Goal: Use online tool/utility: Use online tool/utility

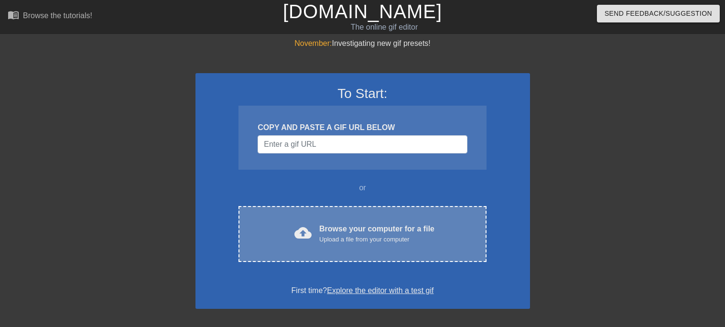
click at [407, 226] on div "Browse your computer for a file Upload a file from your computer" at bounding box center [376, 233] width 115 height 21
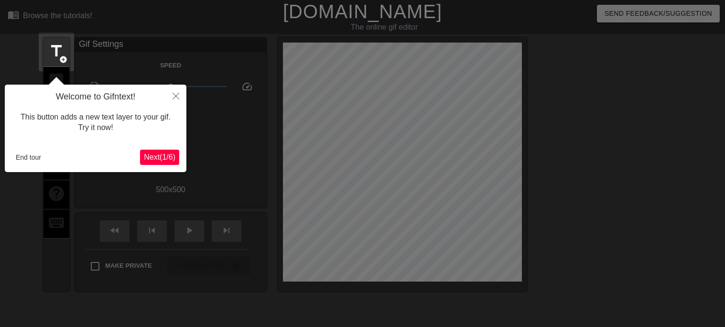
scroll to position [23, 0]
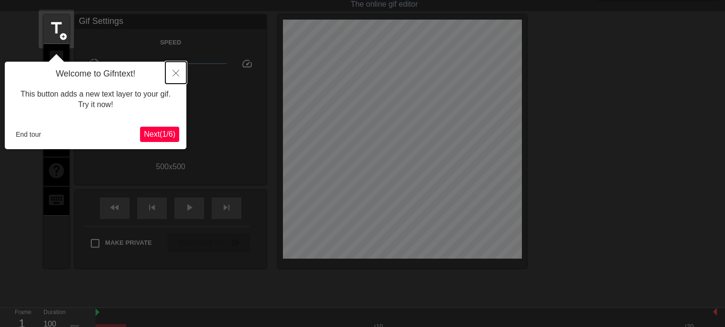
click at [171, 74] on button "Close" at bounding box center [175, 73] width 21 height 22
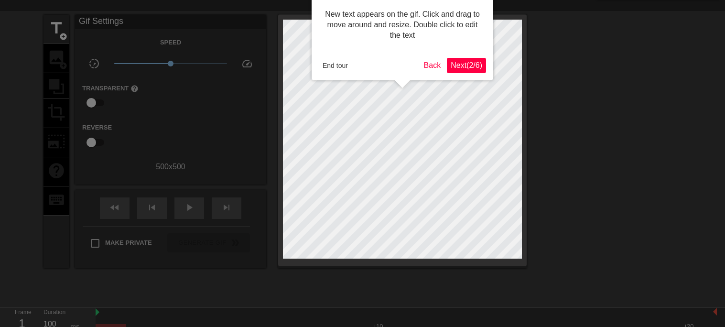
scroll to position [0, 0]
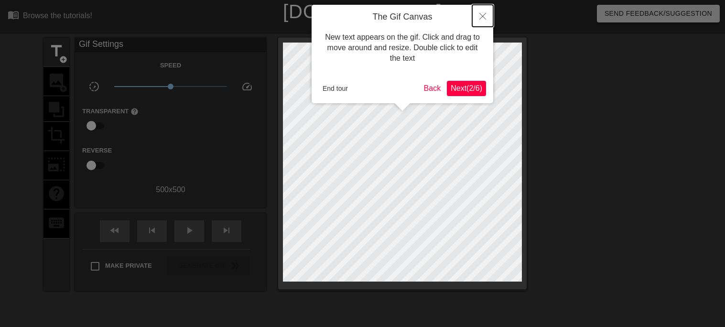
click at [483, 13] on icon "Close" at bounding box center [483, 16] width 7 height 7
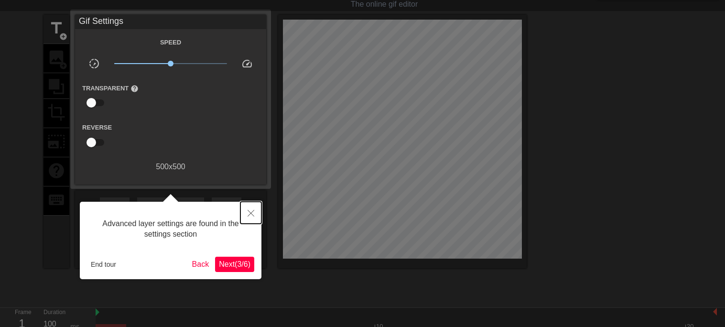
click at [245, 213] on button "Close" at bounding box center [251, 213] width 21 height 22
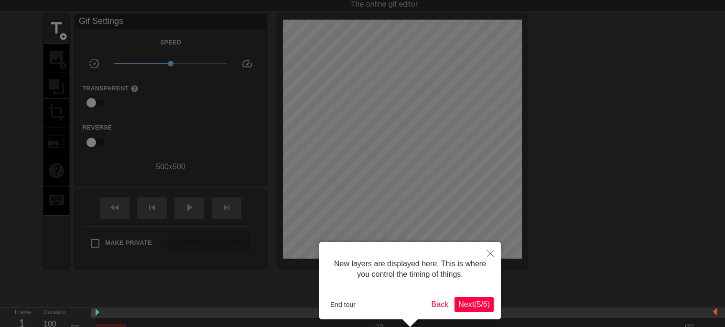
scroll to position [8, 0]
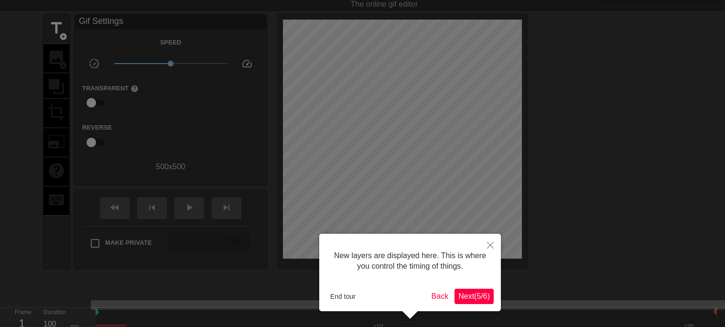
click at [476, 292] on span "Next ( 5 / 6 )" at bounding box center [475, 296] width 32 height 8
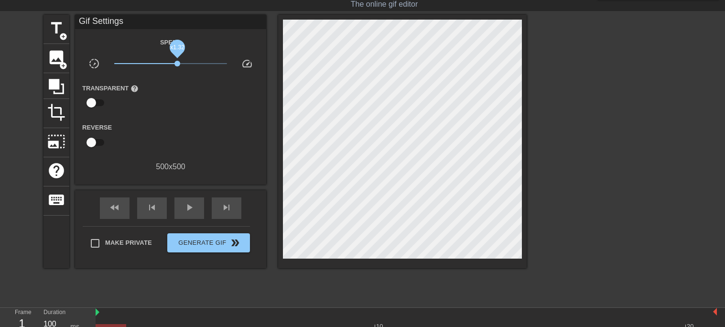
click at [177, 61] on span "x1.32" at bounding box center [170, 63] width 113 height 11
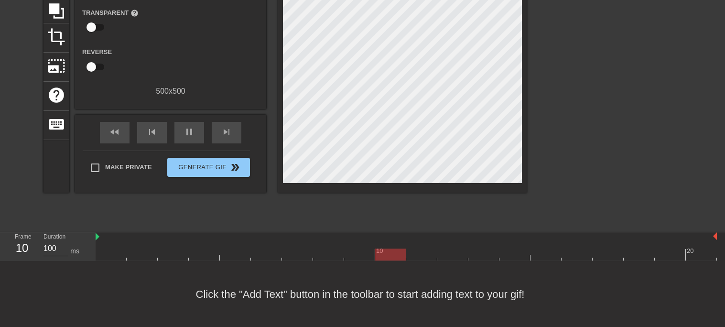
scroll to position [0, 0]
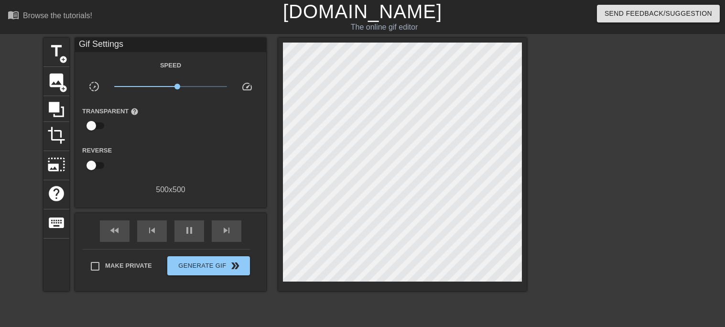
click at [79, 246] on div "fast_rewind skip_previous pause skip_next Make Private Generate Gif double_arrow" at bounding box center [170, 252] width 191 height 78
click at [55, 104] on icon at bounding box center [56, 109] width 15 height 15
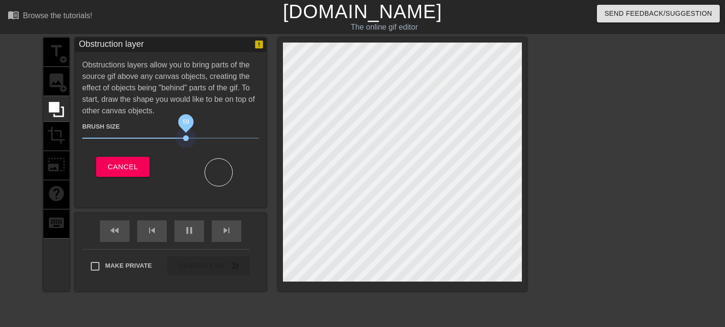
drag, startPoint x: 137, startPoint y: 137, endPoint x: 224, endPoint y: 143, distance: 86.8
click at [224, 143] on span "59" at bounding box center [170, 137] width 177 height 11
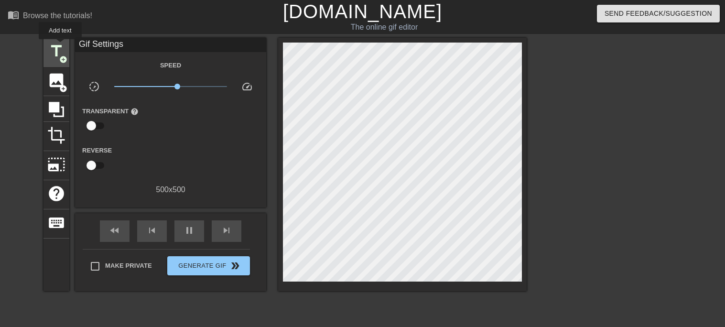
click at [60, 46] on span "title" at bounding box center [56, 51] width 18 height 18
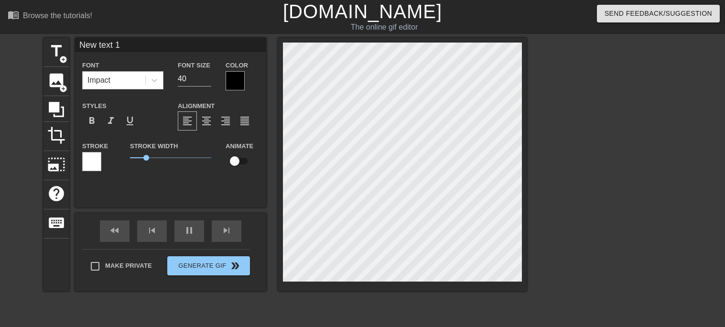
click at [129, 79] on div "Impact" at bounding box center [114, 80] width 63 height 17
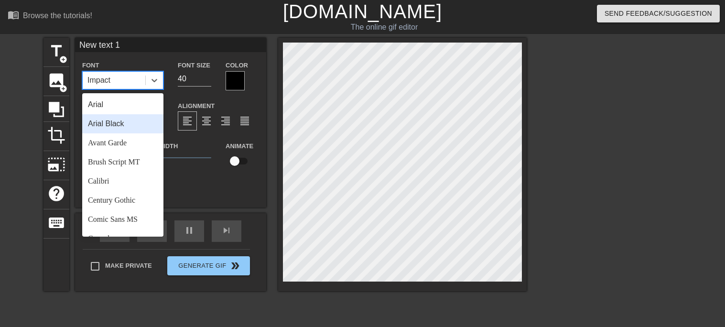
click at [144, 124] on div "Arial Black" at bounding box center [122, 123] width 81 height 19
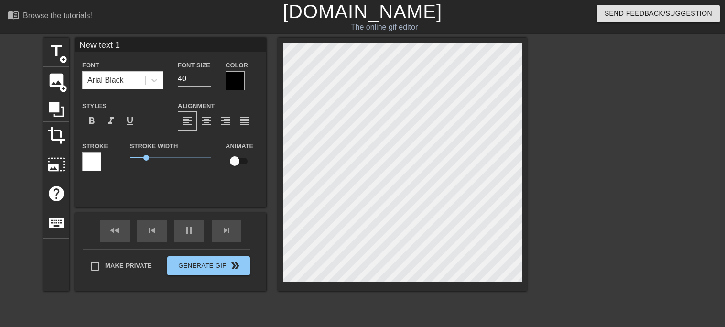
scroll to position [0, 1]
type input "New ]text 1"
type textarea "New ]text 1"
type input "New text 1"
type textarea "New text 1"
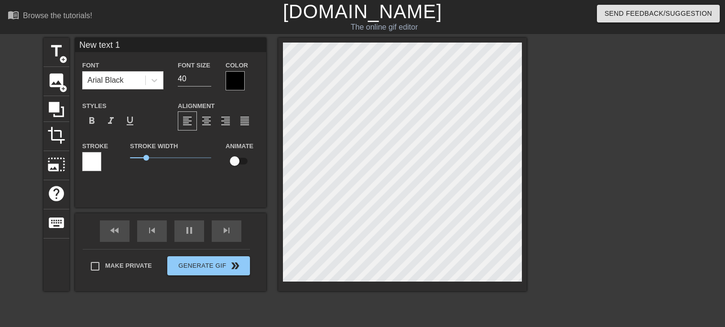
type input "New text"
type textarea "New text"
type input "New text"
type textarea "New text"
type input "New tex"
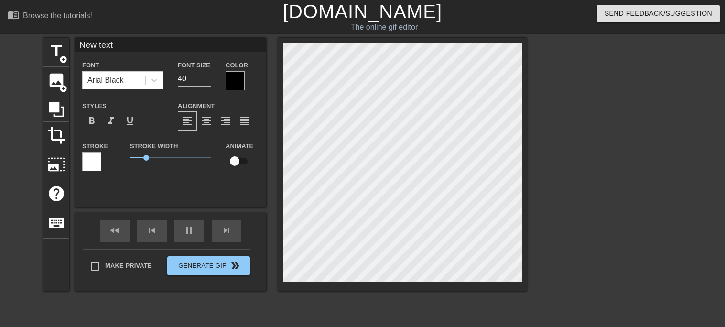
type textarea "New tex"
type input "New te"
type textarea "New te"
type input "New t"
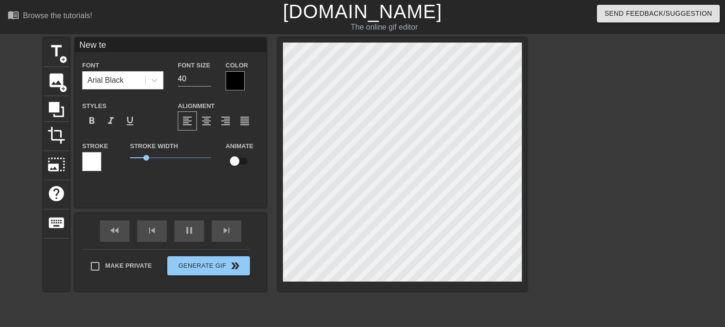
type textarea "New t"
type input "New"
type textarea "New"
type input "New"
type textarea "New"
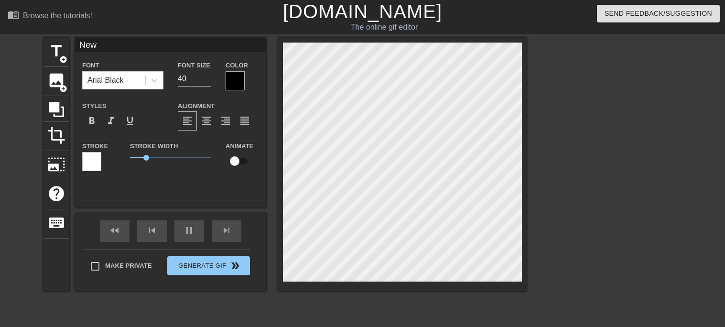
scroll to position [0, 0]
type input "Ne"
type textarea "Ne"
type input "N"
type textarea "N"
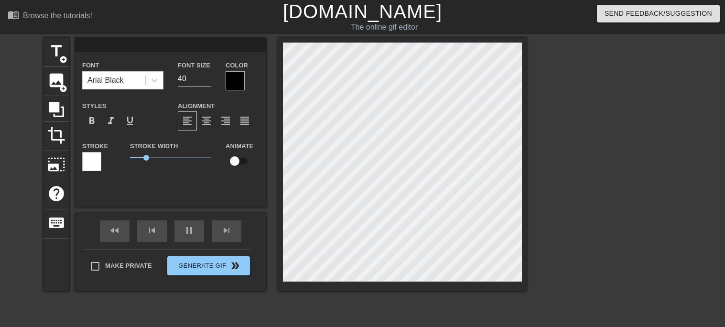
type input "A"
type textarea "A"
type input "Al"
type textarea "Ale"
type input "[PERSON_NAME]"
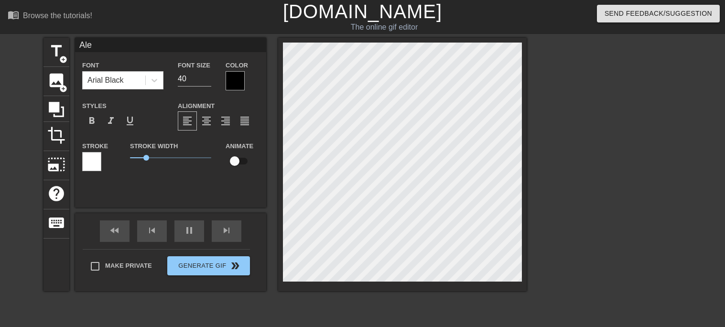
type textarea "[PERSON_NAME]"
type input "AlexA"
type textarea "AlexA"
type input "[PERSON_NAME]"
type textarea "[PERSON_NAME]"
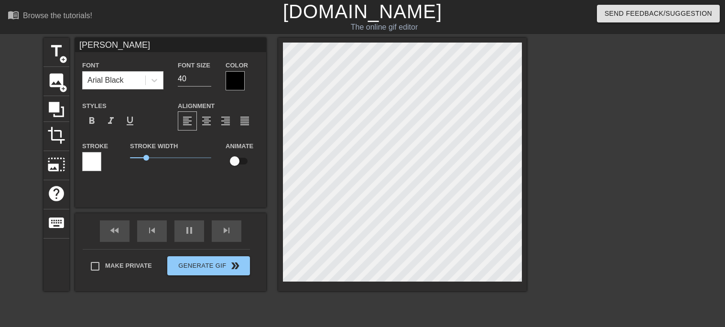
type input "[PERSON_NAME]"
type textarea "[PERSON_NAME]"
type input "[PERSON_NAME]"
type textarea "[PERSON_NAME]"
type input "Alex an"
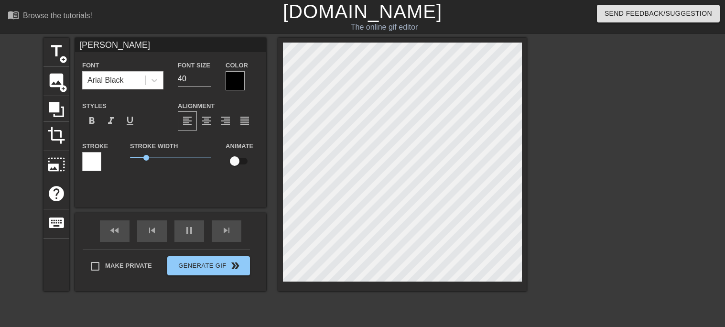
type textarea "Alex an"
type input "[PERSON_NAME] and"
type textarea "[PERSON_NAME] and"
type input "[PERSON_NAME] and"
type textarea "[PERSON_NAME] and"
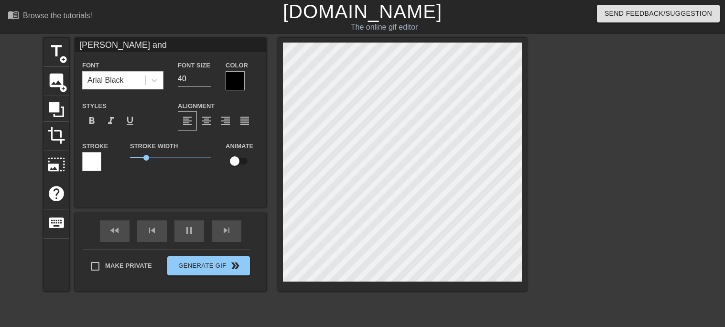
type input "[PERSON_NAME] and d"
type textarea "[PERSON_NAME] and d"
type input "[PERSON_NAME] and de"
type textarea "[PERSON_NAME] and de"
type input "[PERSON_NAME] and des"
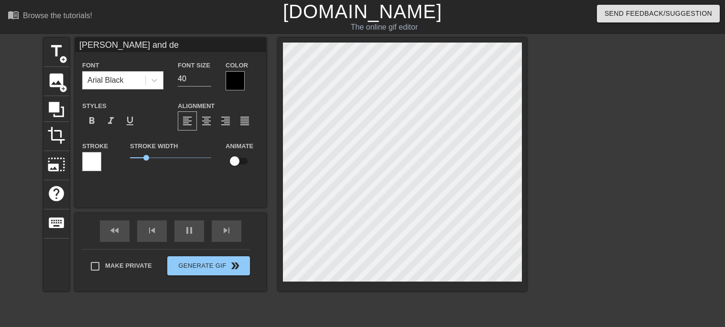
type textarea "[PERSON_NAME] and des"
type input "[PERSON_NAME] and dest"
type textarea "[PERSON_NAME] and dest"
type input "[PERSON_NAME] and des"
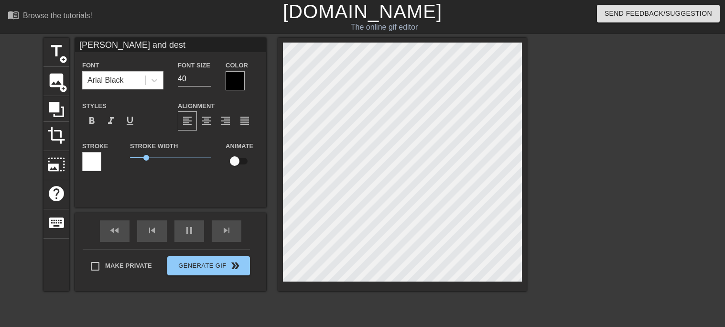
type textarea "[PERSON_NAME] and des"
type input "[PERSON_NAME] and dest"
type textarea "[PERSON_NAME] and dest"
type input "[PERSON_NAME] and desti"
type textarea "[PERSON_NAME] and desti"
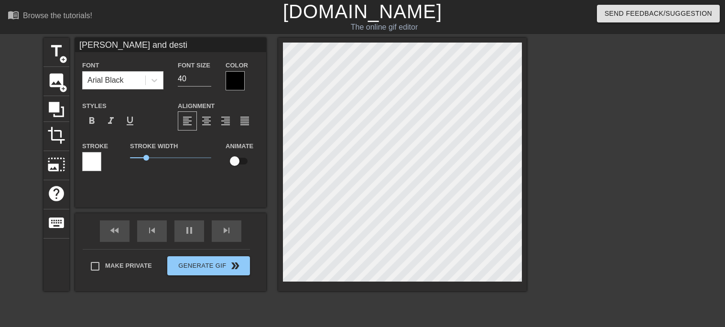
type input "[PERSON_NAME] and destin"
type textarea "[PERSON_NAME] and destin"
type input "[PERSON_NAME] and destiny"
type textarea "[PERSON_NAME] and destiny"
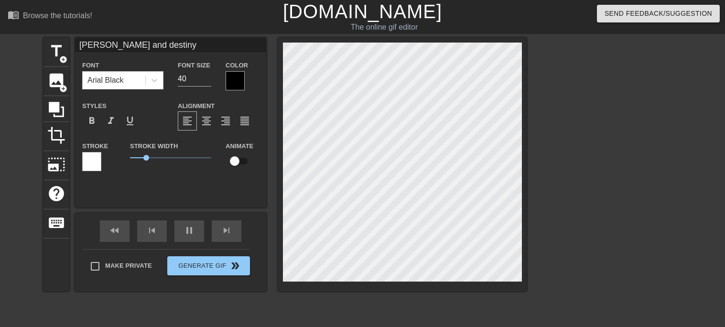
type input "[PERSON_NAME] and destiny."
type textarea "[PERSON_NAME] and destiny."
type input "[PERSON_NAME] and destiny.."
type textarea "[PERSON_NAME] and destiny.."
click at [227, 77] on div at bounding box center [235, 80] width 19 height 19
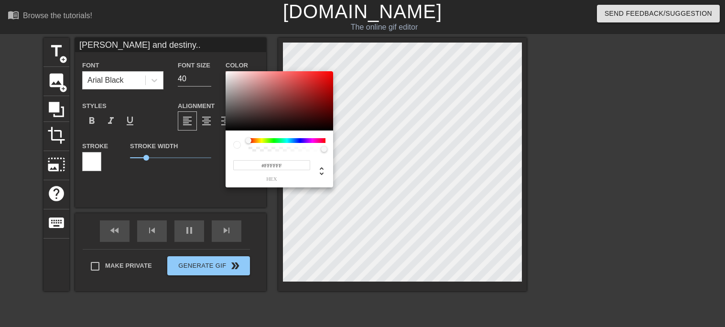
drag, startPoint x: 281, startPoint y: 90, endPoint x: 205, endPoint y: 68, distance: 79.6
click at [205, 68] on div "#FFFFFF hex" at bounding box center [362, 163] width 725 height 327
type input "#AAAAAA"
drag, startPoint x: 230, startPoint y: 82, endPoint x: 225, endPoint y: 91, distance: 10.3
click at [225, 91] on div "#AAAAAA hex" at bounding box center [362, 163] width 725 height 327
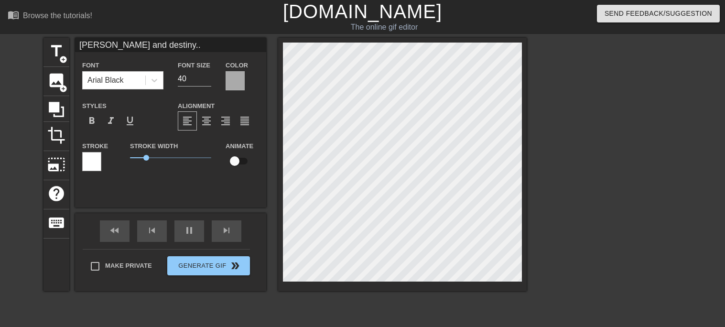
click at [629, 207] on div at bounding box center [609, 181] width 143 height 287
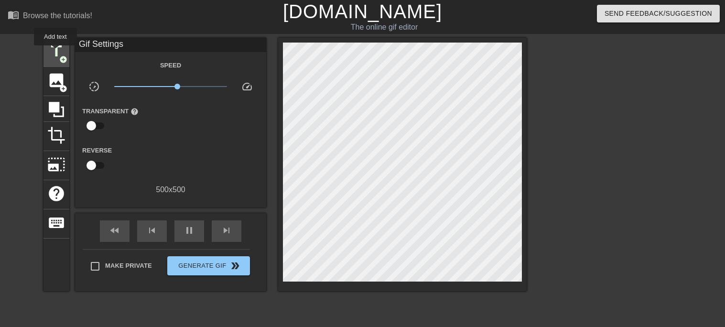
click at [55, 52] on span "title" at bounding box center [56, 51] width 18 height 18
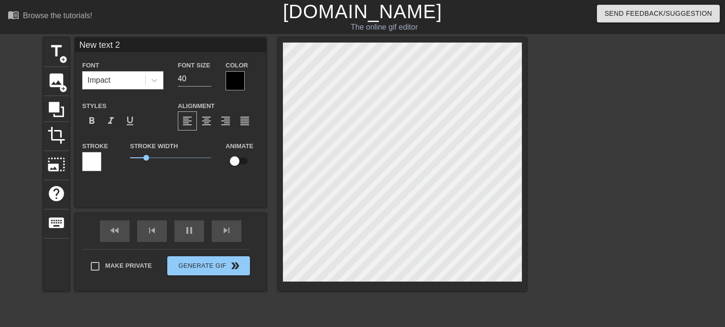
type textarea "New txt 2"
type input "New txt 2"
type textarea "New xt 2"
type input "New xt 2"
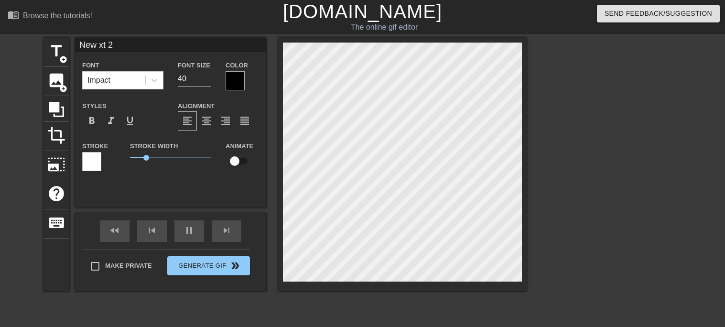
type textarea "Newxt 2"
type input "Newxt 2"
type textarea "Next 2"
type input "Next 2"
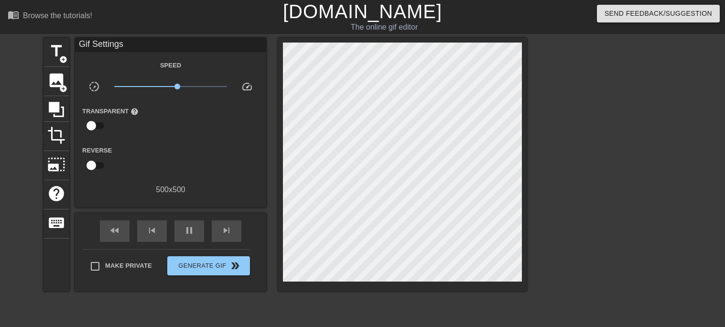
click at [576, 201] on div at bounding box center [609, 181] width 143 height 287
drag, startPoint x: 52, startPoint y: 187, endPoint x: 68, endPoint y: 237, distance: 52.2
click at [68, 237] on div "title add_circle image add_circle crop photo_size_select_large help keyboard" at bounding box center [57, 164] width 26 height 253
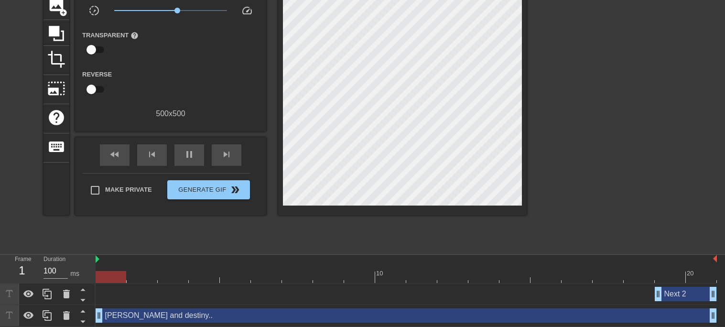
click at [697, 295] on div "Next 2 drag_handle drag_handle" at bounding box center [686, 294] width 62 height 14
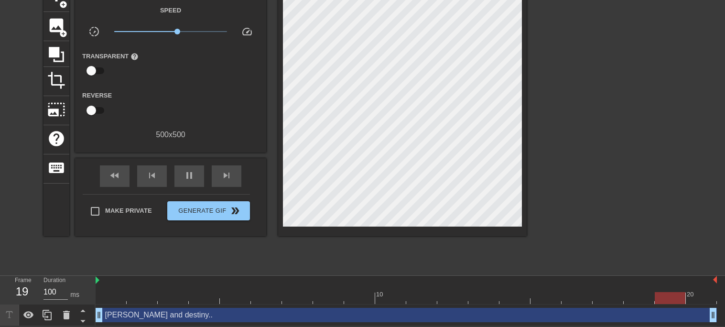
scroll to position [55, 0]
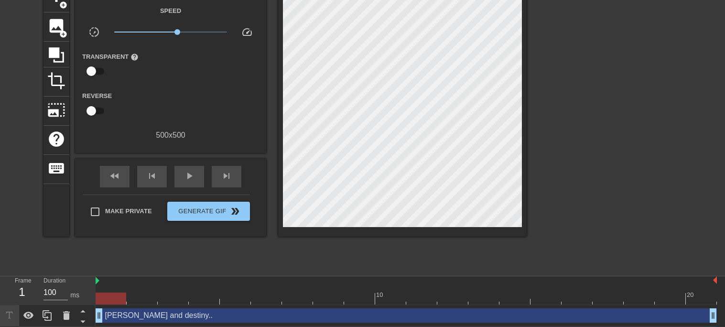
drag, startPoint x: 140, startPoint y: 302, endPoint x: 89, endPoint y: 285, distance: 53.4
click at [89, 285] on div "Frame 1 Duration 100 ms 10 20 [PERSON_NAME] and destiny.. drag_handle drag_hand…" at bounding box center [362, 301] width 725 height 50
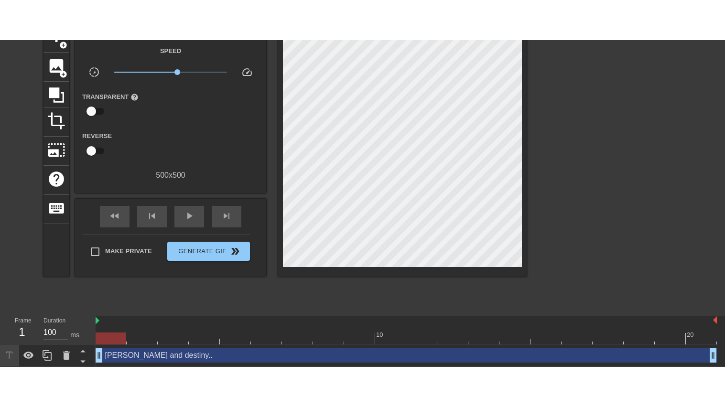
scroll to position [0, 0]
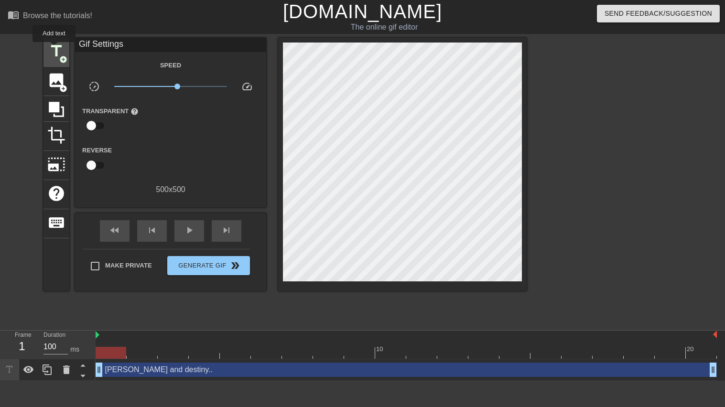
click at [54, 49] on span "title" at bounding box center [56, 51] width 18 height 18
click at [188, 327] on div "[PERSON_NAME] and destiny.. drag_handle drag_handle" at bounding box center [407, 370] width 622 height 14
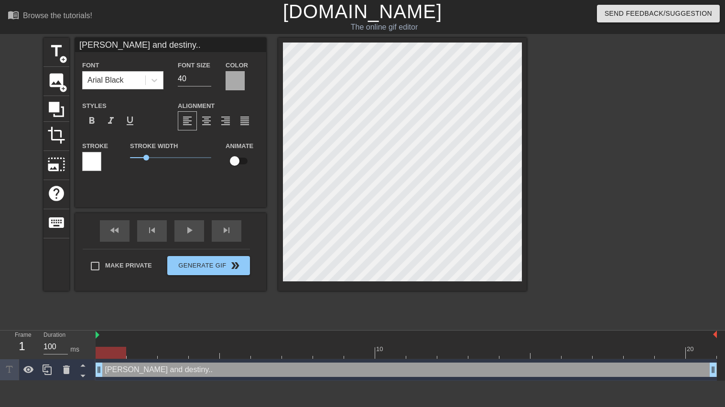
click at [669, 80] on div at bounding box center [609, 181] width 143 height 287
click at [47, 327] on icon at bounding box center [47, 370] width 9 height 11
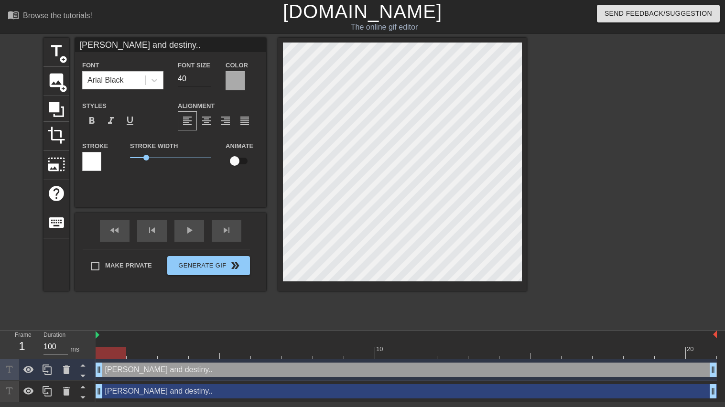
click at [197, 77] on input "40" at bounding box center [194, 78] width 33 height 15
type input "4"
type input "30"
click at [234, 80] on div at bounding box center [235, 80] width 19 height 19
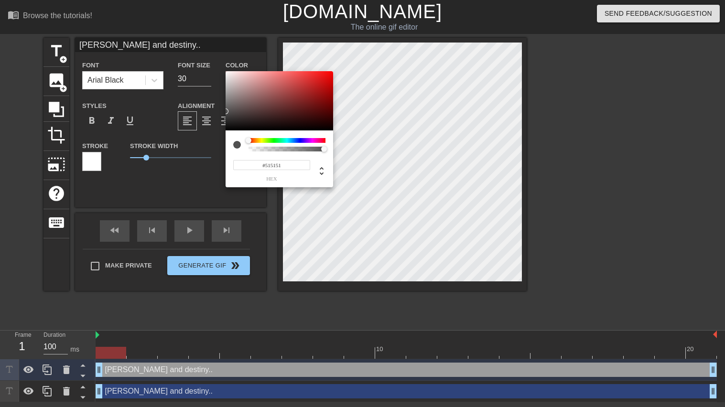
type input "#535353"
drag, startPoint x: 236, startPoint y: 111, endPoint x: 220, endPoint y: 111, distance: 16.3
click at [220, 111] on div "#535353 hex" at bounding box center [362, 203] width 725 height 407
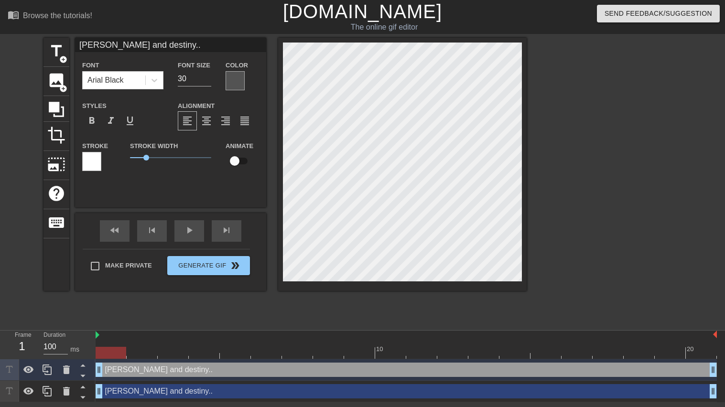
scroll to position [0, 2]
type input "[PERSON_NAME] and destiny."
type textarea "[PERSON_NAME] and destiny."
type input "[PERSON_NAME] and destiny"
type textarea "[PERSON_NAME] and destiny"
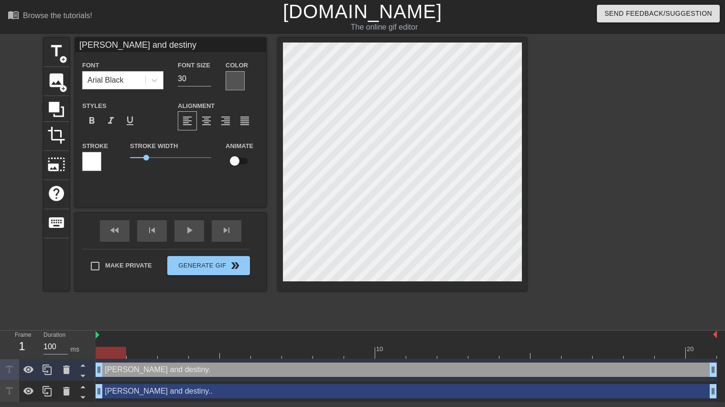
type input "[PERSON_NAME] and destin"
type textarea "[PERSON_NAME] and destin"
type input "[PERSON_NAME] and desti"
type textarea "[PERSON_NAME] and desti"
type input "[PERSON_NAME] and dest"
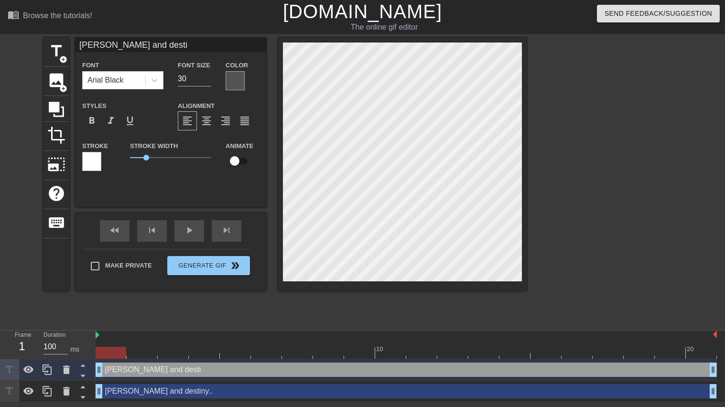
type textarea "[PERSON_NAME] and dest"
type input "[PERSON_NAME] and des"
type textarea "[PERSON_NAME] and des"
type input "[PERSON_NAME] and de"
type textarea "[PERSON_NAME] and de"
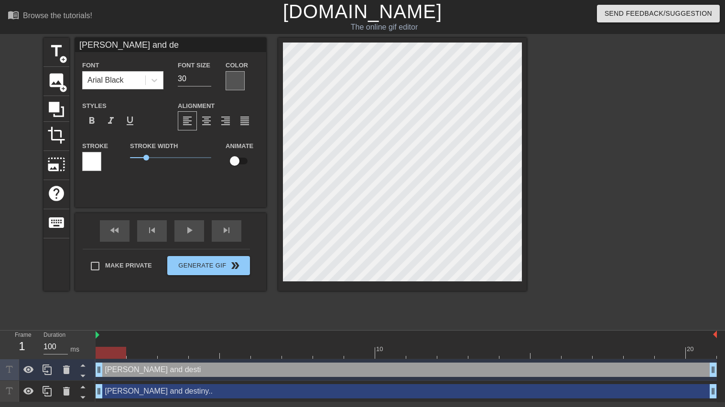
type input "[PERSON_NAME] and d"
type textarea "[PERSON_NAME] and d"
type input "[PERSON_NAME] and"
type textarea "[PERSON_NAME] and"
type input "[PERSON_NAME] and"
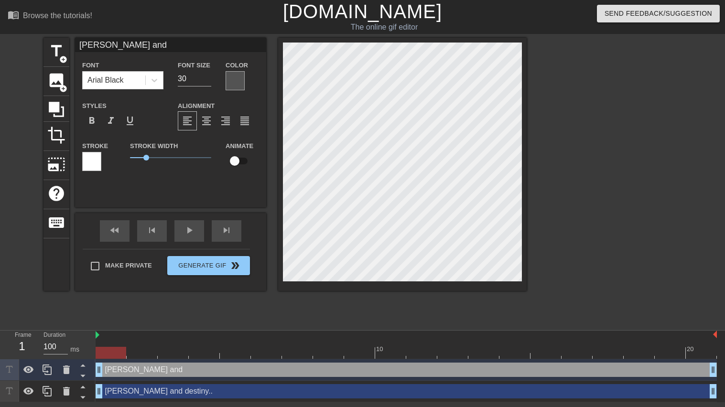
type textarea "[PERSON_NAME] and"
type input "Alex an"
type textarea "Alex an"
type input "[PERSON_NAME]"
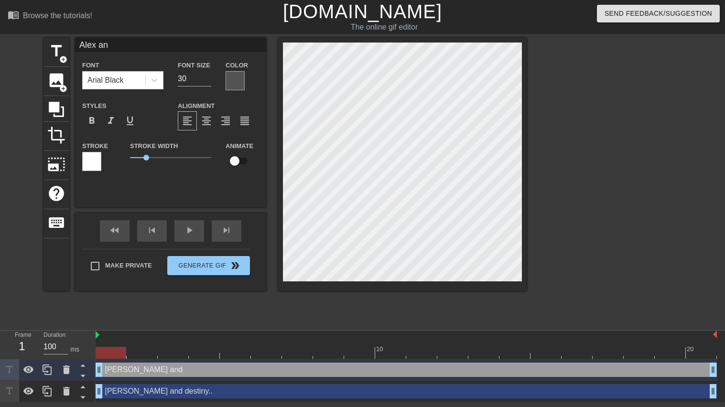
type textarea "[PERSON_NAME]"
type input "[PERSON_NAME]"
type textarea "[PERSON_NAME]"
type input "[PERSON_NAME]"
type textarea "[PERSON_NAME]"
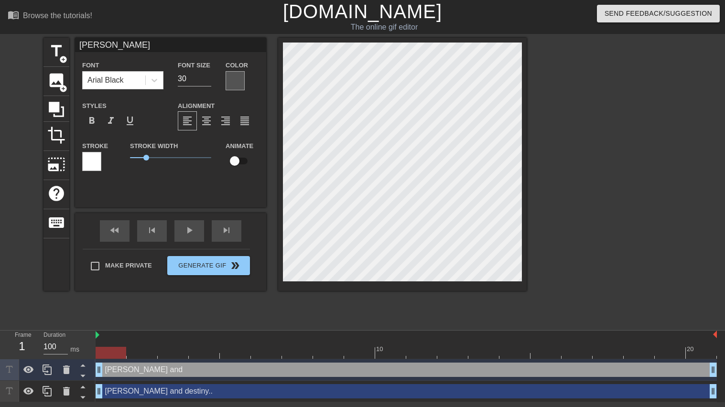
scroll to position [0, 0]
type input "Ale"
type textarea "Ale"
type input "Al"
type textarea "Al"
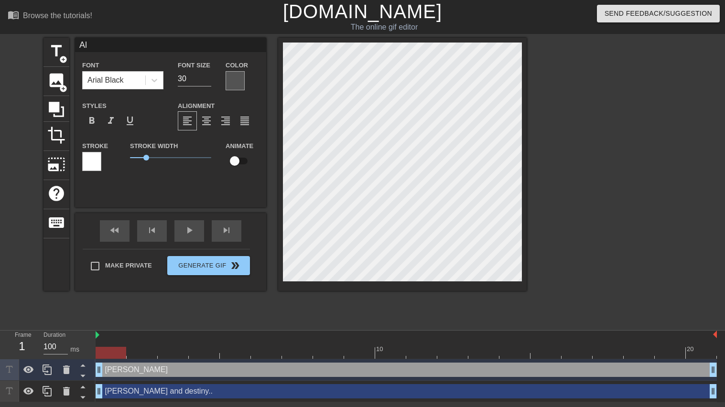
type input "A"
type textarea "A"
type input "S"
type textarea "S"
type input "St"
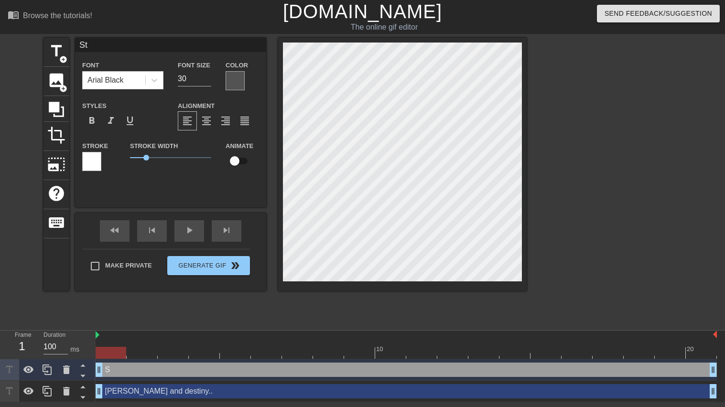
type textarea "Sti"
type input "Stii"
type textarea "Stii"
type input "Stiin"
type textarea "Stiin"
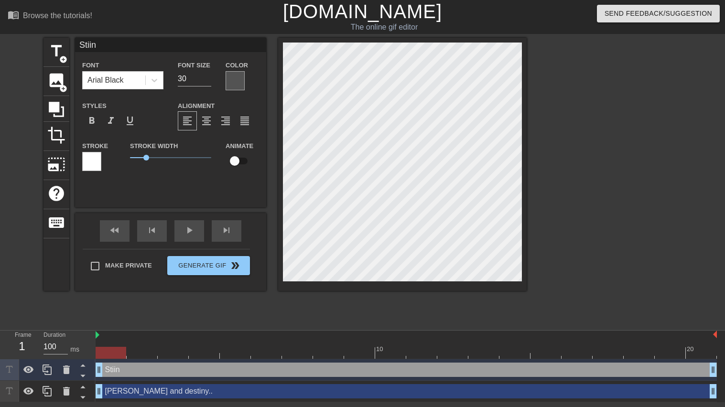
type input "Stiing"
type textarea "Stiing"
type input "Stiin"
type textarea "Stiin"
type input "Stii"
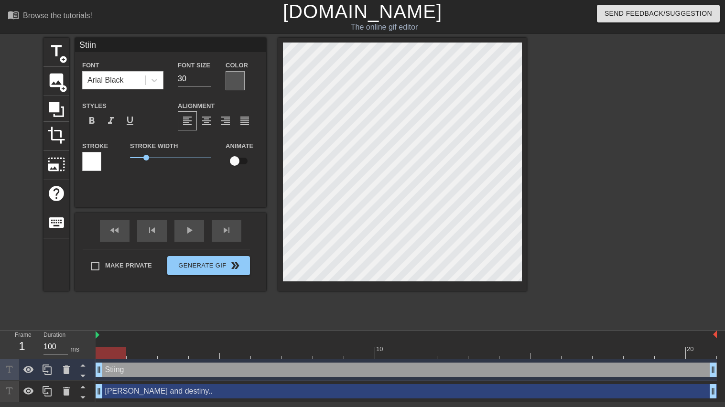
type textarea "Stii"
type input "Sti"
type textarea "Sti"
type input "St"
type textarea "St"
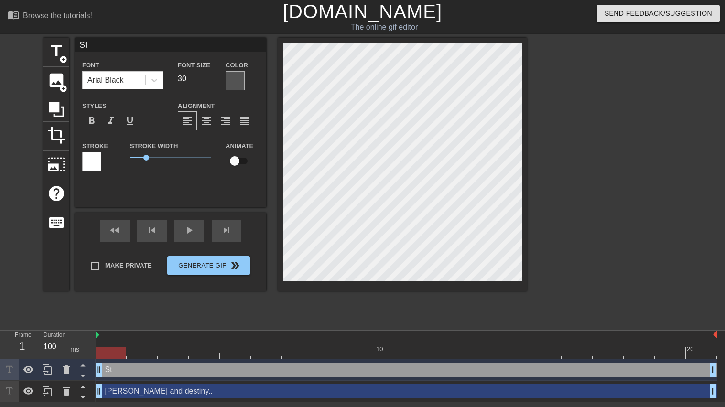
type input "S"
type textarea "S"
type input "Si"
type textarea "Si"
type input "Sit"
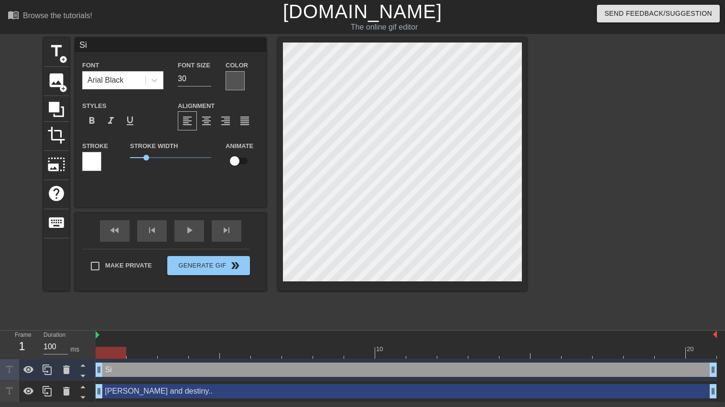
type textarea "Sit"
type input "Sitt"
type textarea "Sitt"
type input "Sitti"
type textarea "Sitti"
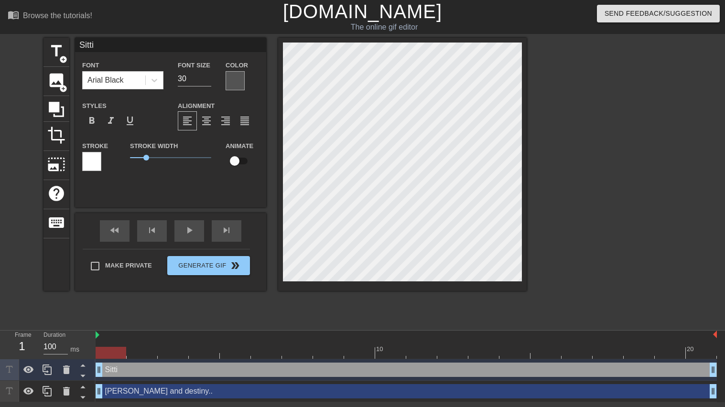
type input "Sittin"
type textarea "Sittin"
type input "Sitting"
type textarea "Sitting"
type input "Sittingi"
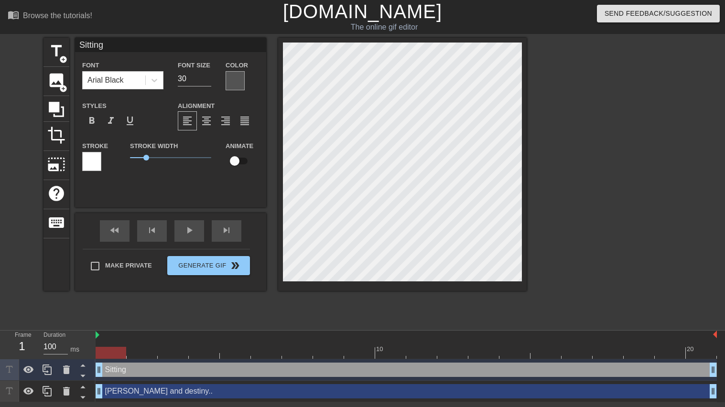
type textarea "Sittingi"
type input "Sittingin"
type textarea "Sittingin"
type input "Sittingin"
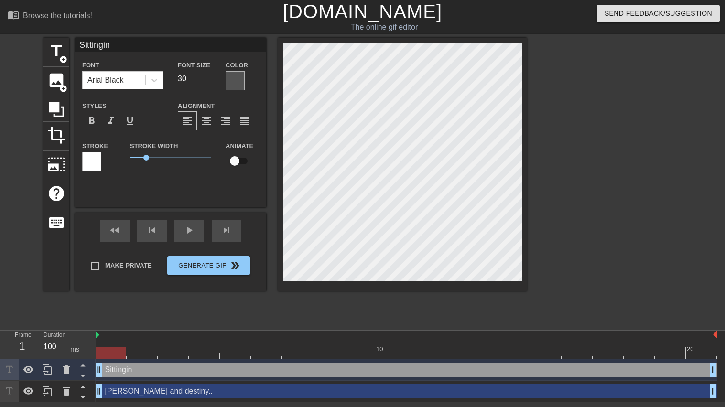
type textarea "Sittingin"
type input "Sittingin"
type textarea "Sittingin"
type input "Sittingi"
type textarea "Sittingi"
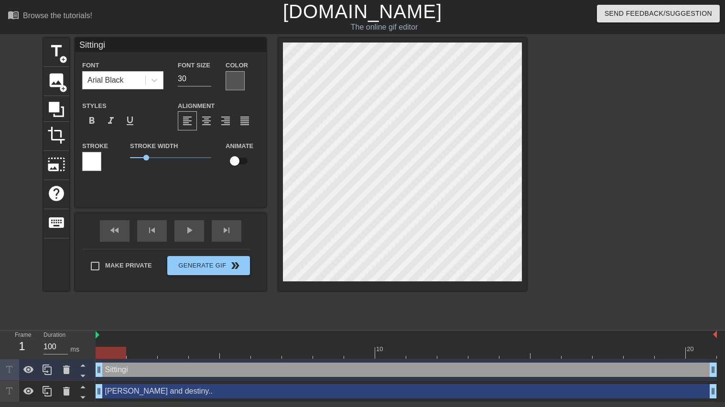
type input "Sitting"
type textarea "Sitting"
type input "Sitting"
type textarea "Sitting"
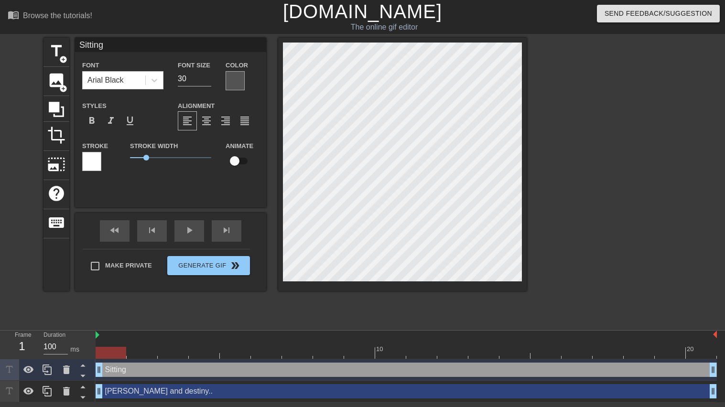
type input "Sitting a"
type textarea "Sitting a"
type input "Sitting aa"
type textarea "Sitting aa"
type input "Sitting a"
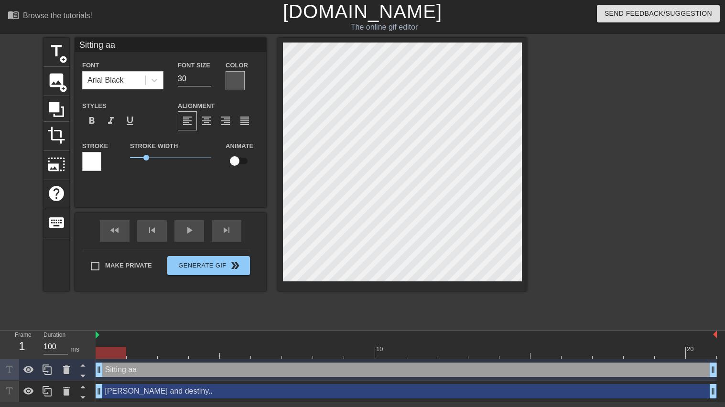
type textarea "Sitting a"
type input "Sitting a"
type textarea "Sitting a"
type input "Sitting a"
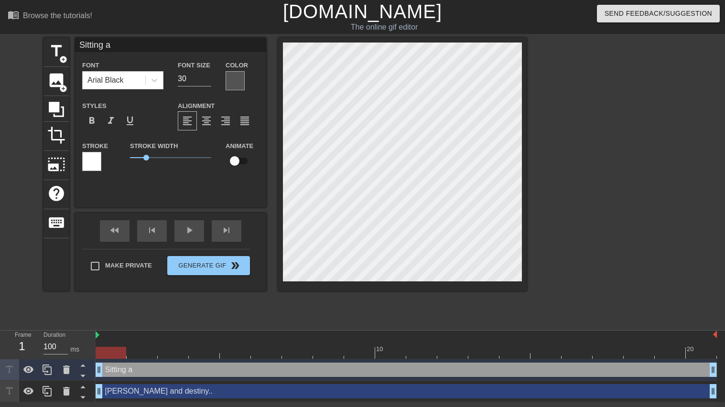
type textarea "Sitting a"
type input "Sitting"
type textarea "Sitting"
type input "Sitting i"
type textarea "Sitting i"
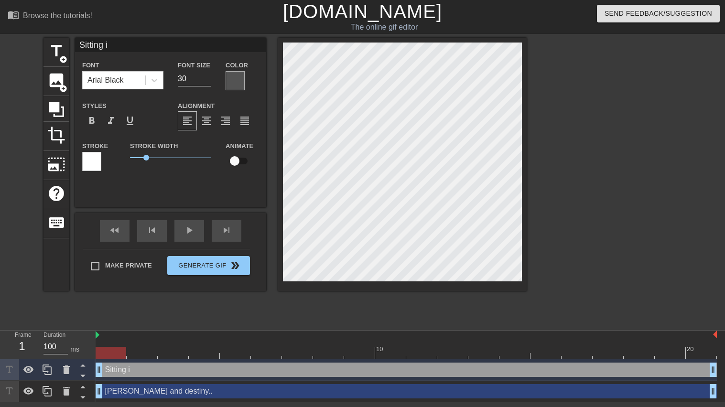
type input "Sitting in"
type textarea "Sitting in"
type input "Sitting in"
type textarea "Sitting in"
type input "Sitting in a"
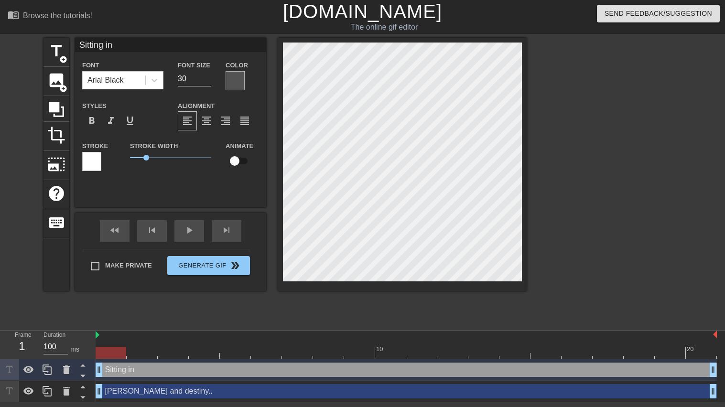
type textarea "Sitting in a"
type input "Sitting in a"
type textarea "Sitting in a"
type input "Sitting in a t"
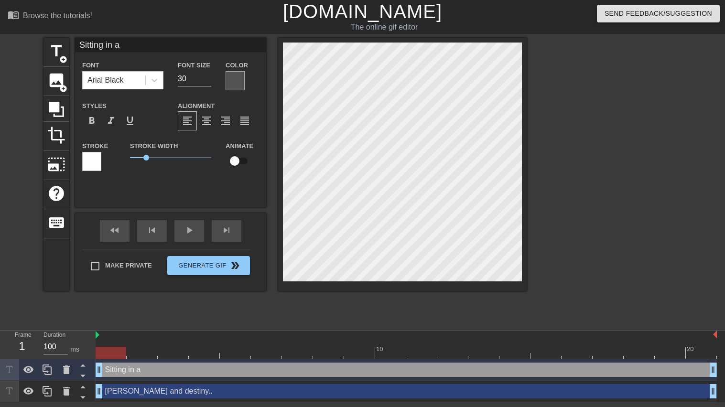
type textarea "Sitting in a t"
type input "Sitting in a tr"
type textarea "Sitting in a tr"
type input "Sitting in a tre"
type textarea "Sitting in a tre"
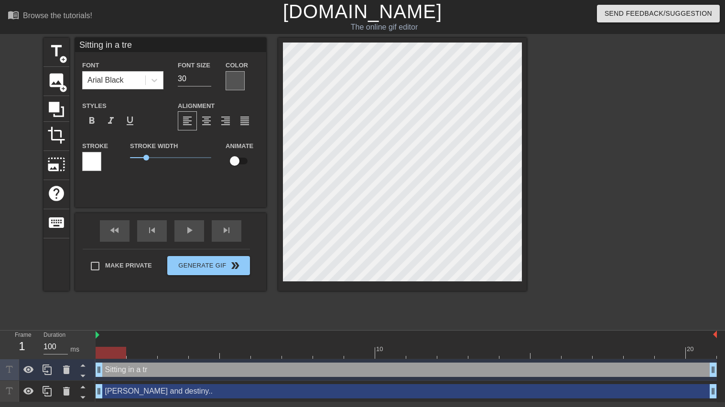
type input "Sitting in a tree"
type textarea "Sitting in a tree"
type input "Sitting in a tree."
type textarea "Sitting in a tree."
type input "Sitting in a tree.."
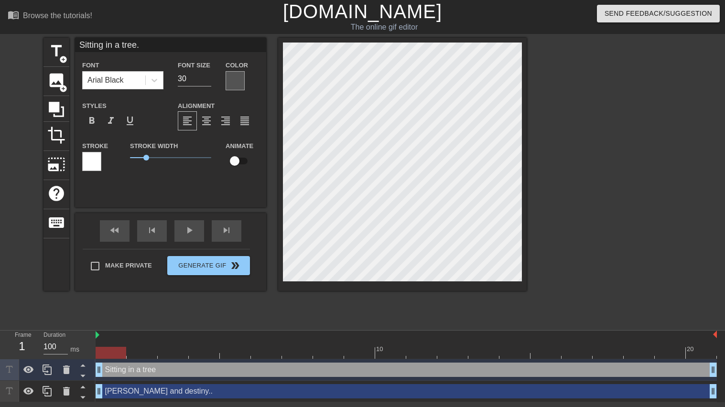
type textarea "Sitting in a tree.."
type input "Sitting in a tree..."
type textarea "Sitting in a tree..."
type input "Sitting in a tree...."
type textarea "Sitting in a tree...."
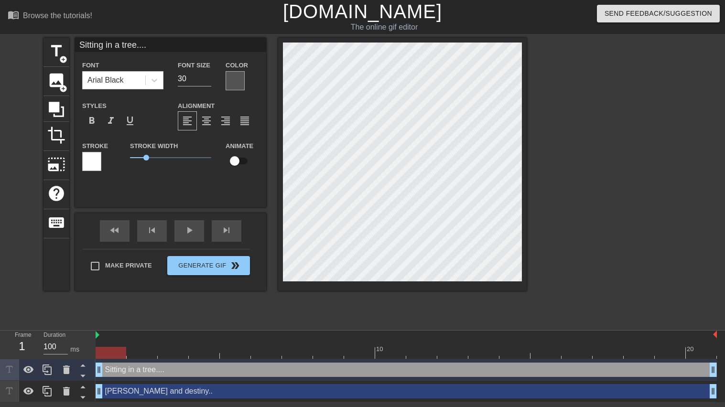
type input "Sitting in a tree..."
type textarea "Sitting in a tree..."
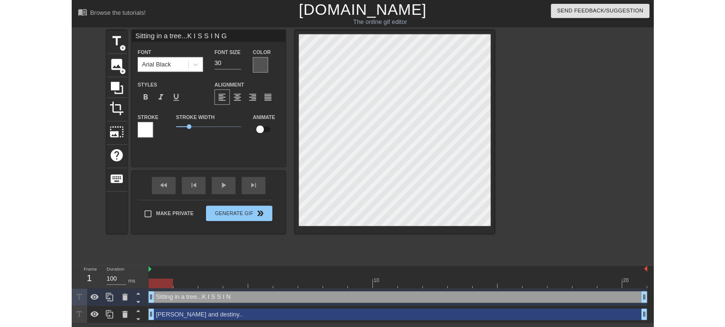
scroll to position [0, 4]
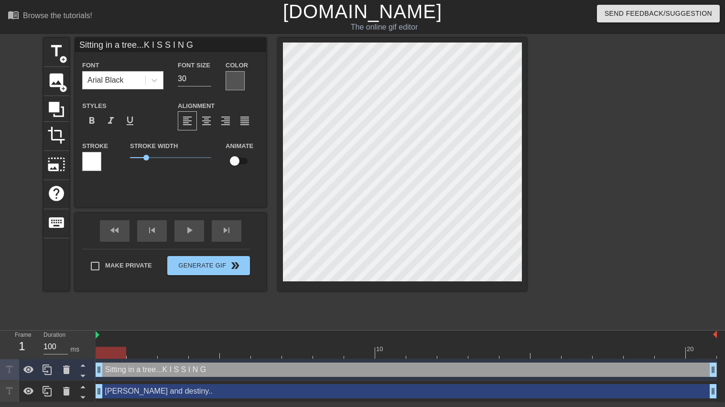
click at [540, 99] on div at bounding box center [609, 181] width 143 height 287
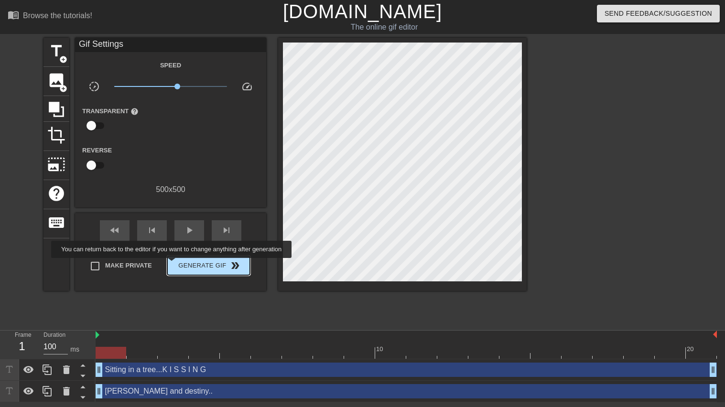
click at [172, 265] on span "Generate Gif double_arrow" at bounding box center [208, 265] width 75 height 11
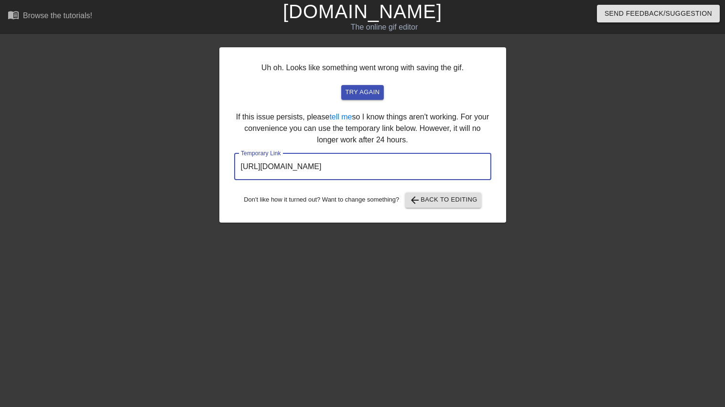
drag, startPoint x: 445, startPoint y: 163, endPoint x: 238, endPoint y: 158, distance: 206.6
click at [238, 158] on input "[URL][DOMAIN_NAME]" at bounding box center [362, 166] width 257 height 27
